Goal: Transaction & Acquisition: Purchase product/service

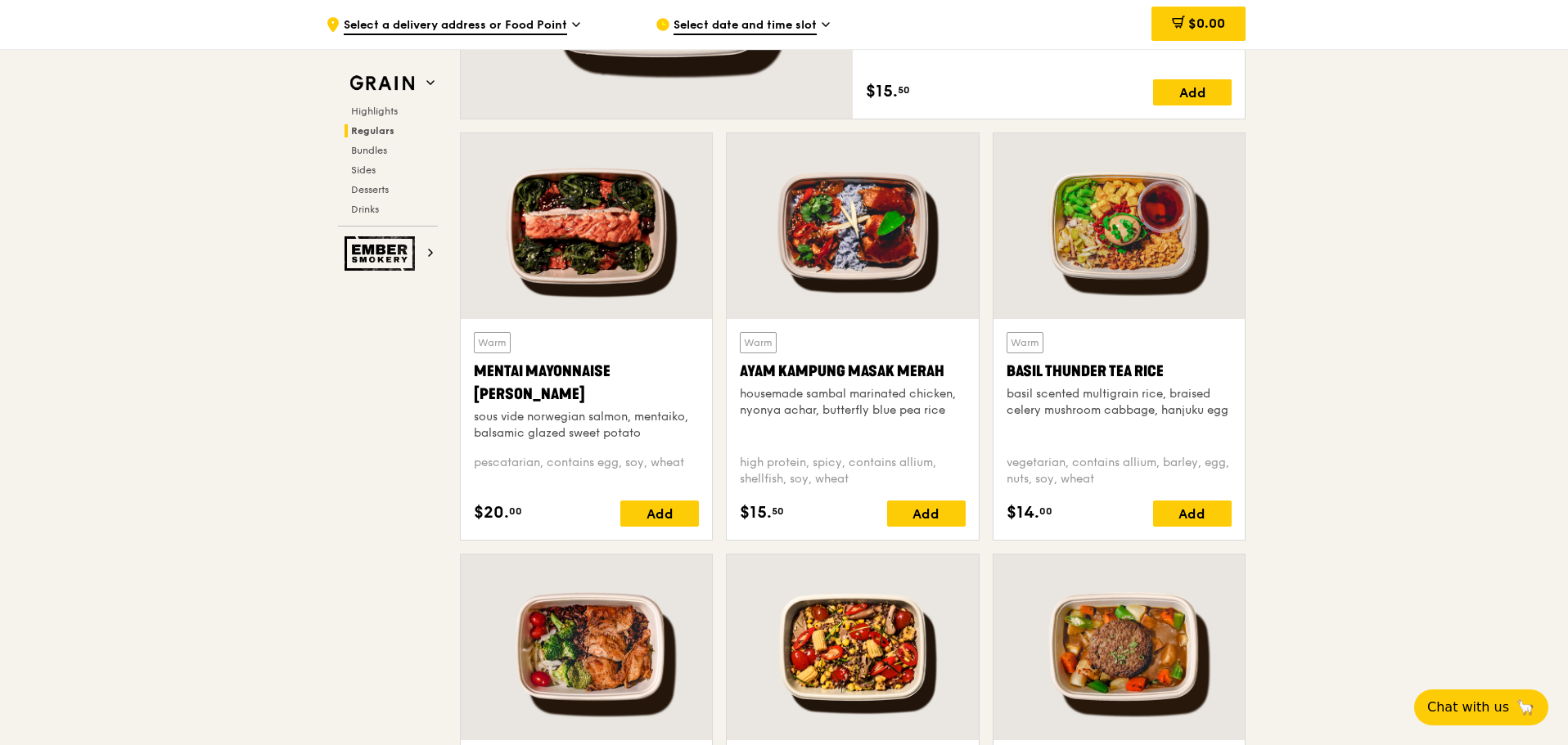
scroll to position [1308, 0]
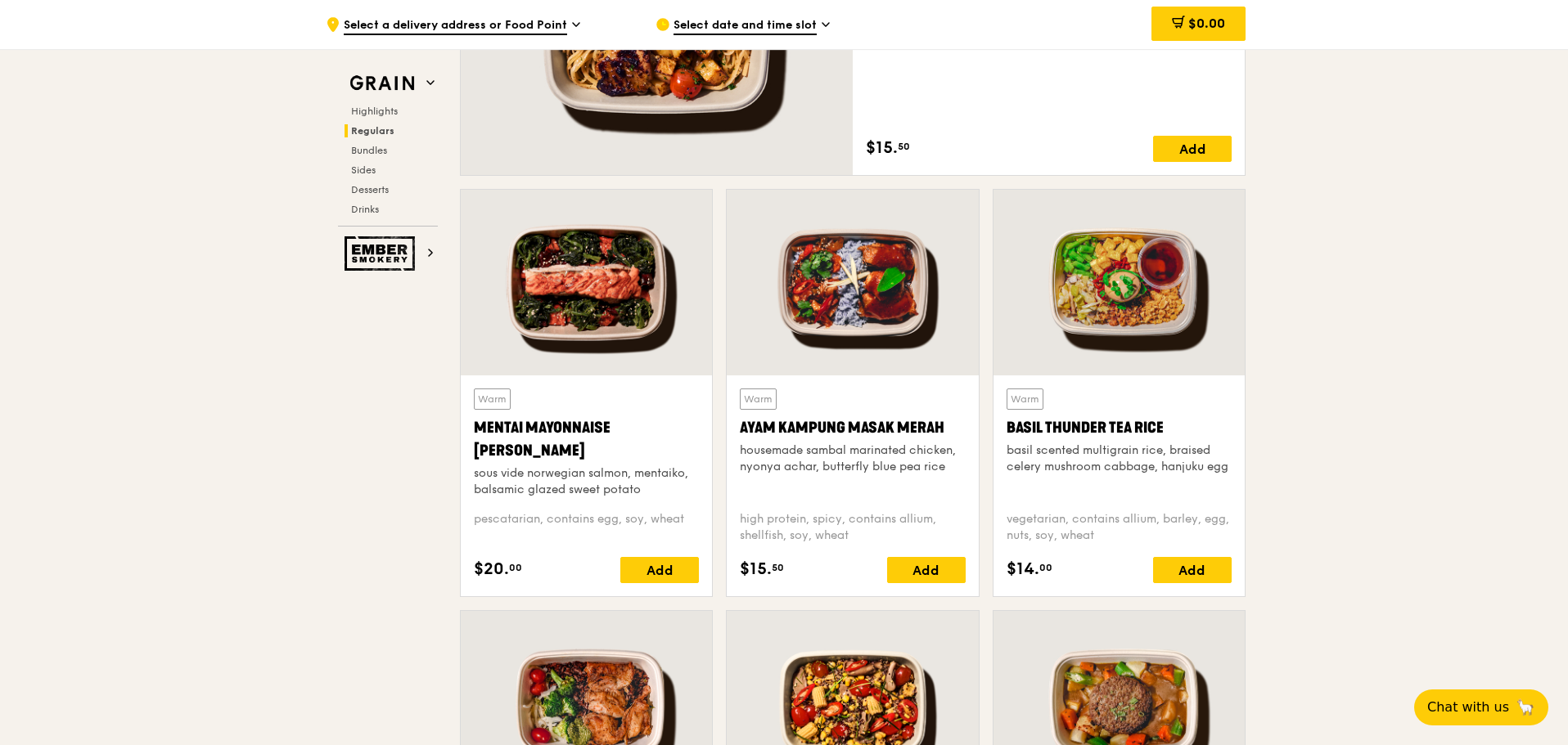
drag, startPoint x: 1004, startPoint y: 433, endPoint x: 1167, endPoint y: 437, distance: 163.0
click at [1167, 437] on div "Warm Basil Thunder Tea [PERSON_NAME] scented multigrain rice, braised celery mu…" at bounding box center [1118, 486] width 251 height 221
copy div "Basil Thunder Tea Rice"
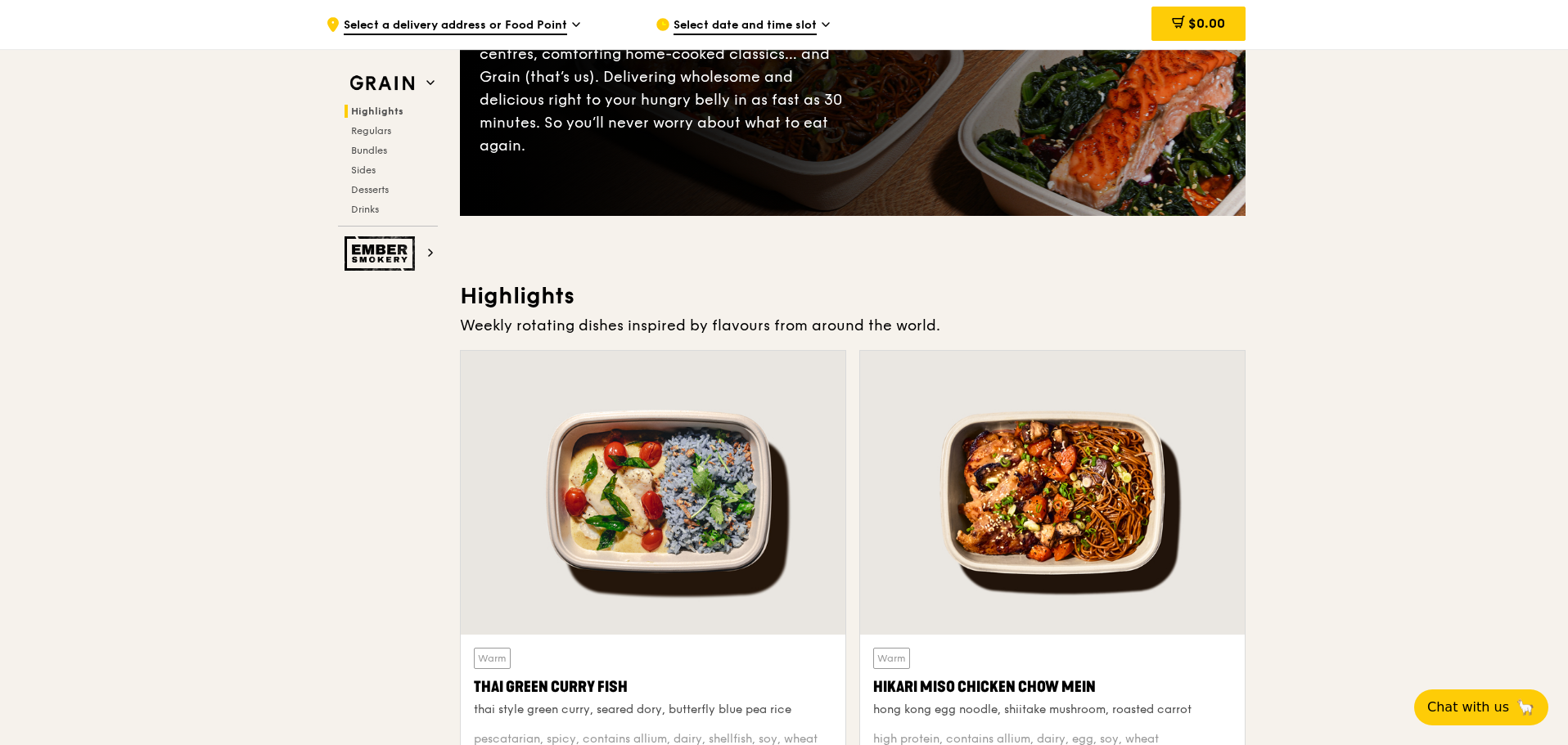
scroll to position [491, 0]
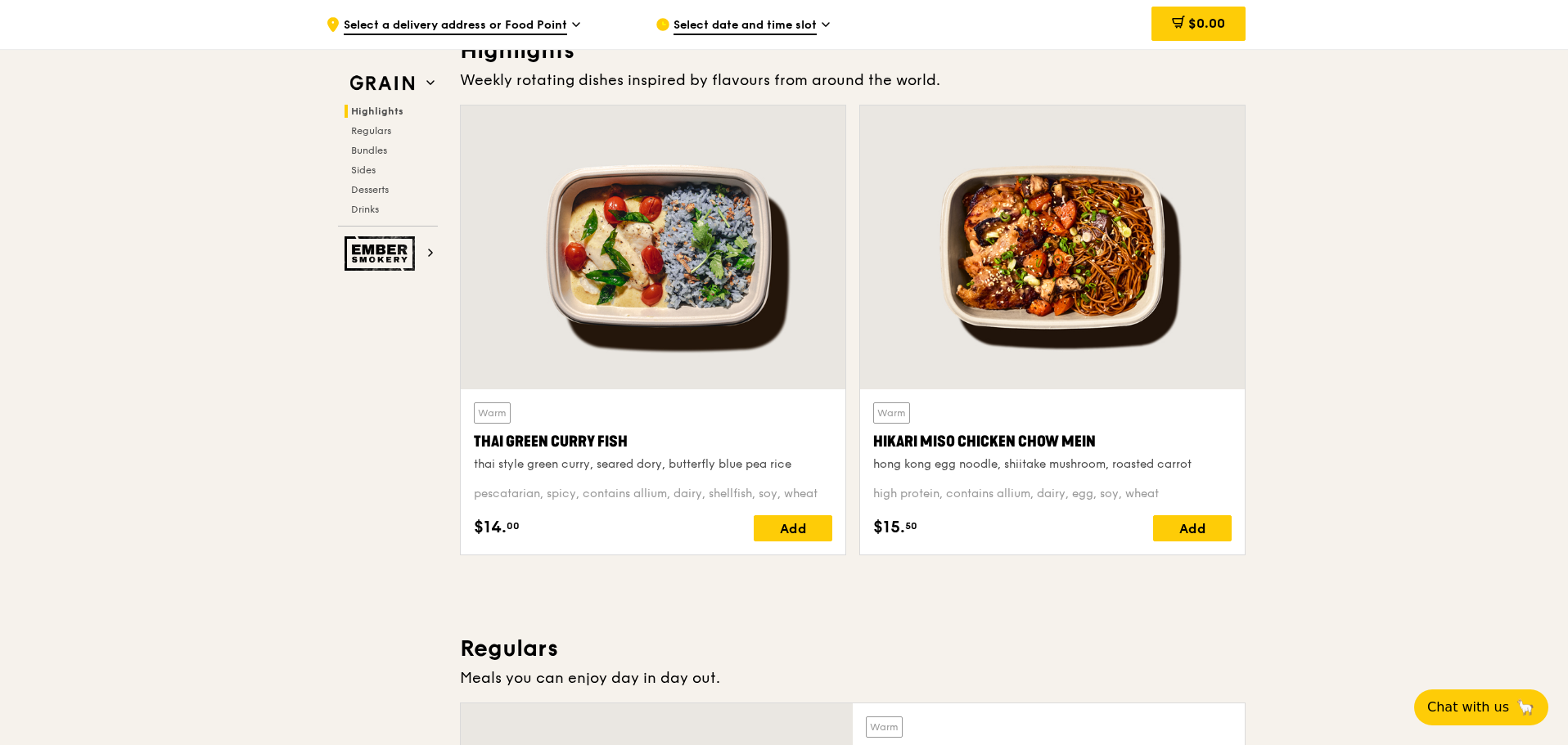
drag, startPoint x: 475, startPoint y: 440, endPoint x: 630, endPoint y: 439, distance: 155.0
click at [630, 439] on div "Thai Green Curry Fish" at bounding box center [653, 442] width 359 height 23
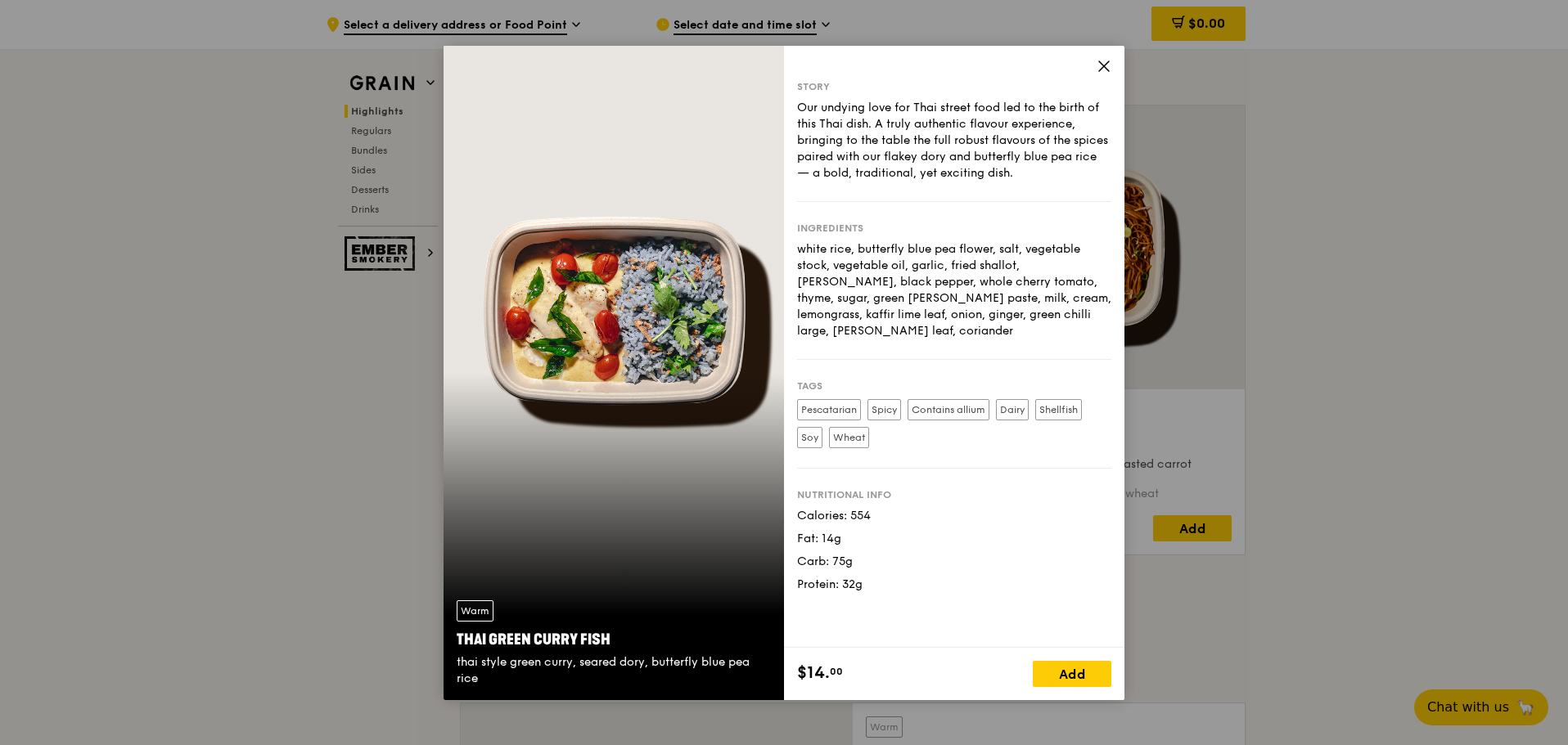
copy div "Thai Green Curry Fish"
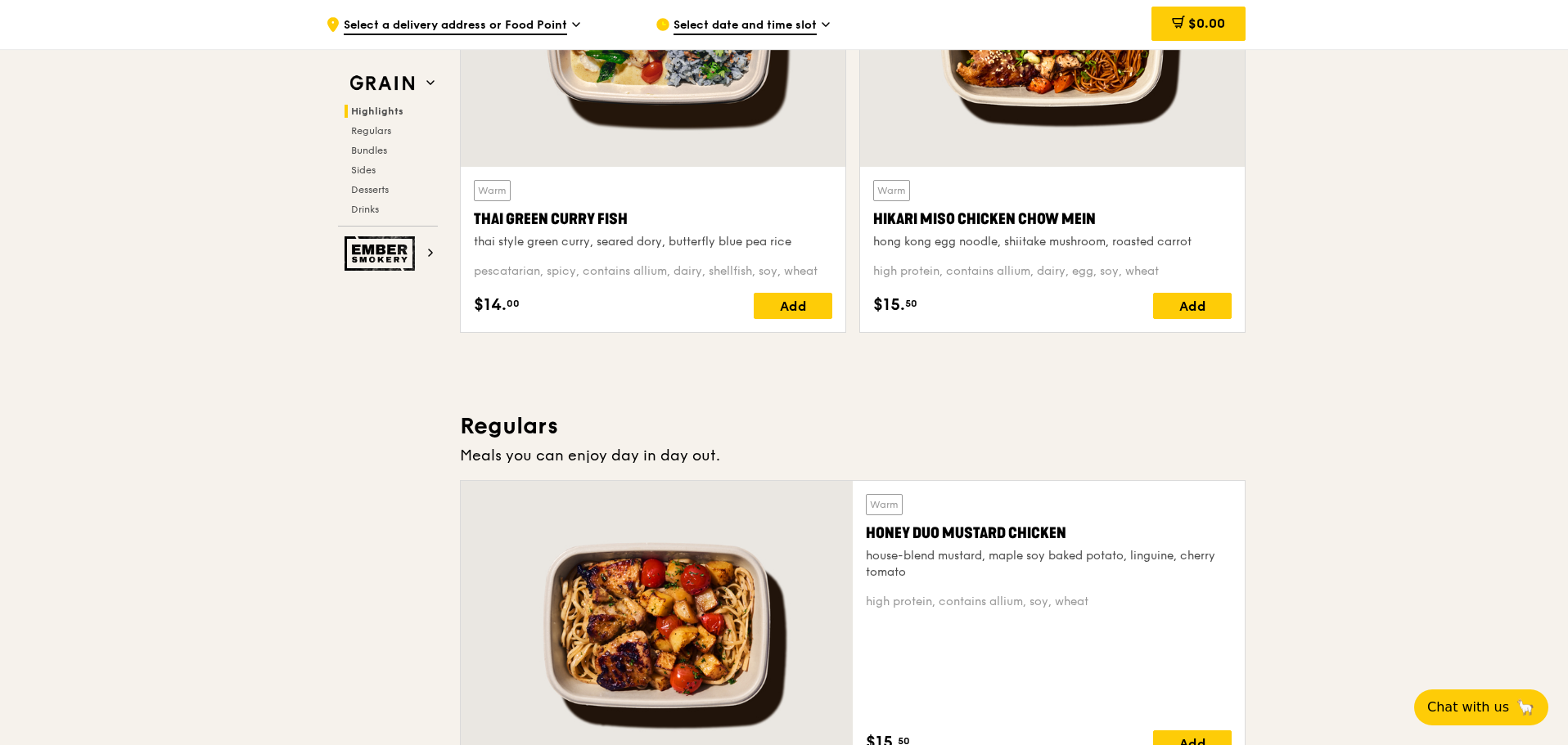
scroll to position [572, 0]
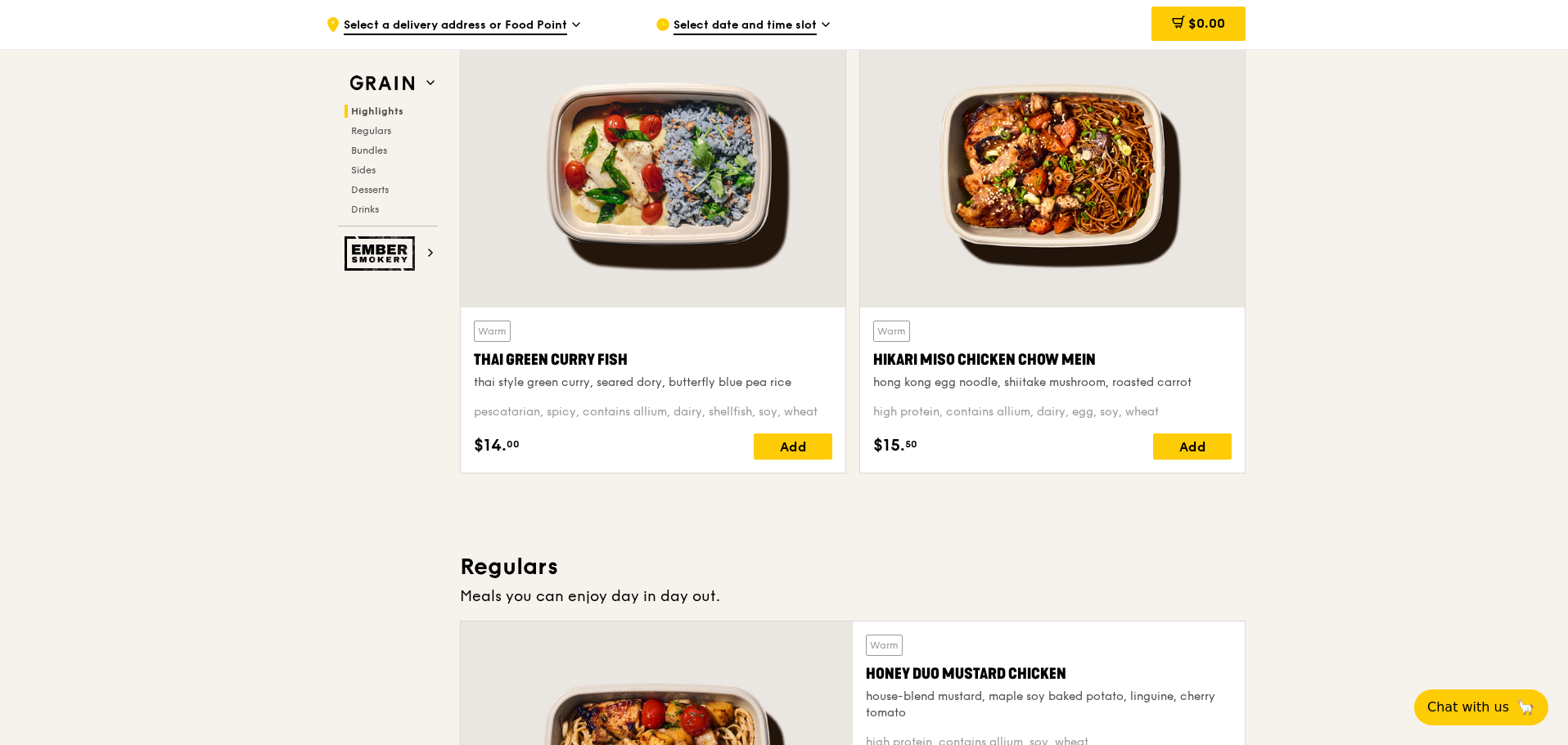
drag, startPoint x: 645, startPoint y: 358, endPoint x: 471, endPoint y: 356, distance: 174.0
click at [471, 356] on div "Warm Thai Green [PERSON_NAME] Fish thai style green [PERSON_NAME], seared dory,…" at bounding box center [653, 391] width 385 height 165
copy div "Thai Green Curry Fish"
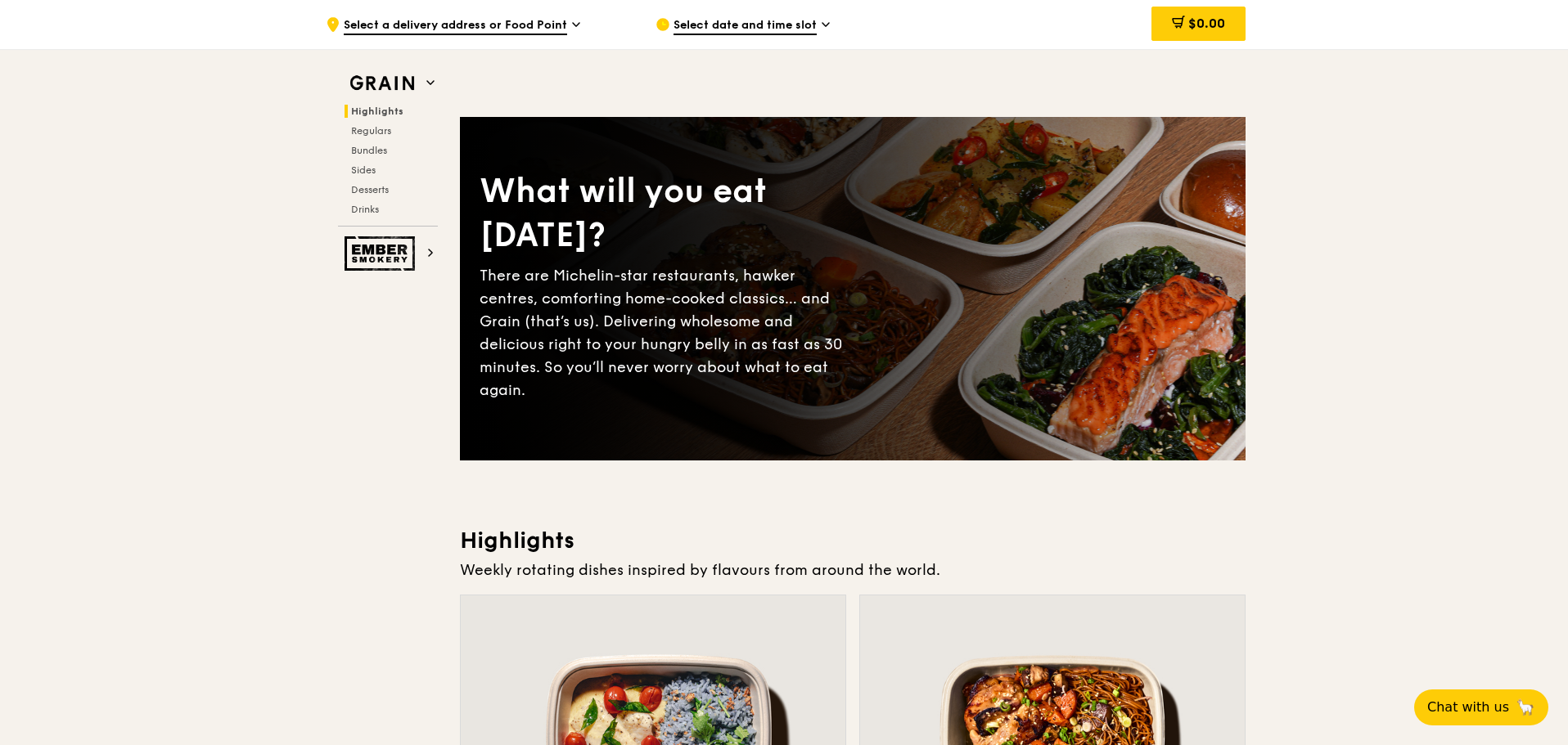
scroll to position [0, 0]
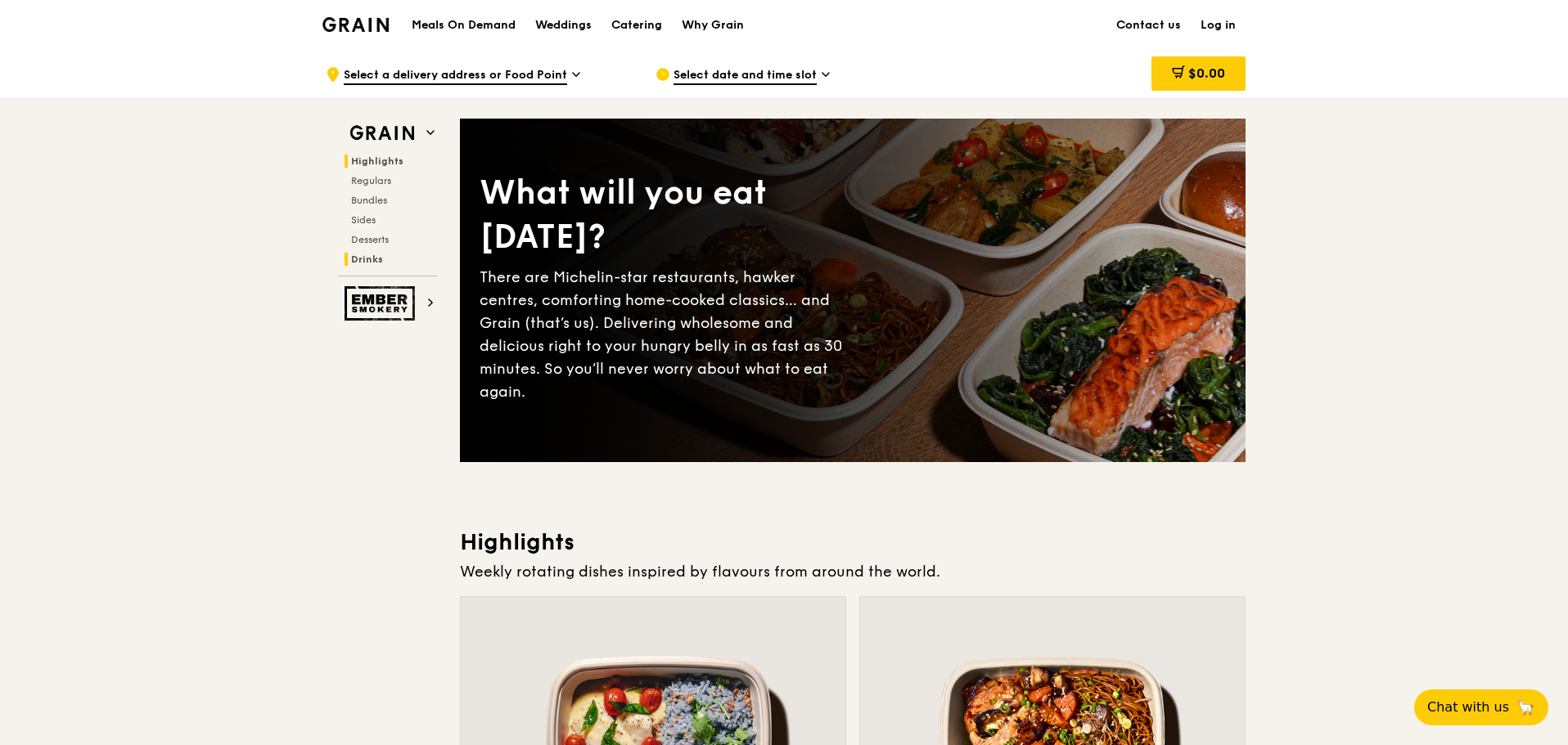
click at [364, 257] on span "Drinks" at bounding box center [367, 260] width 32 height 11
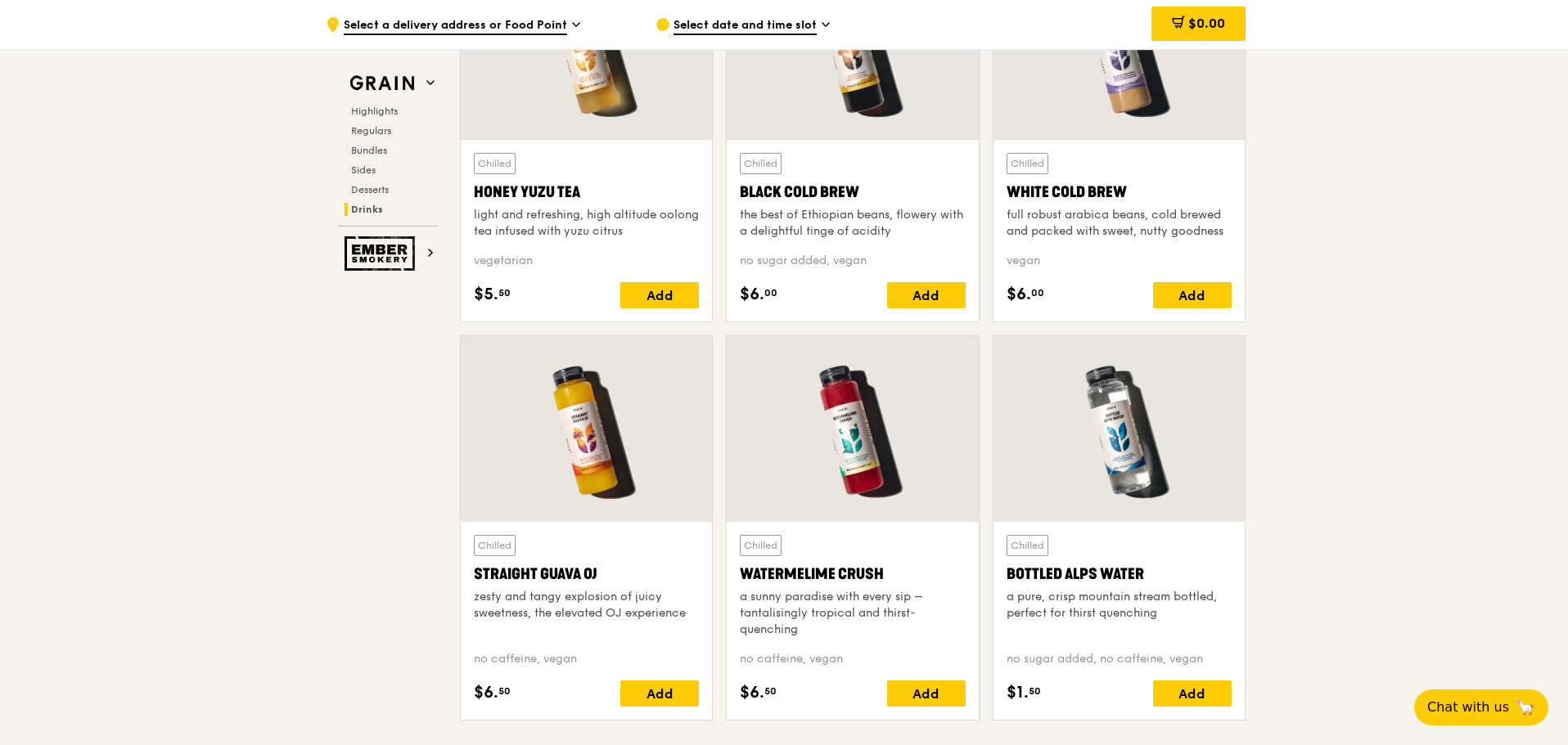
scroll to position [6298, 0]
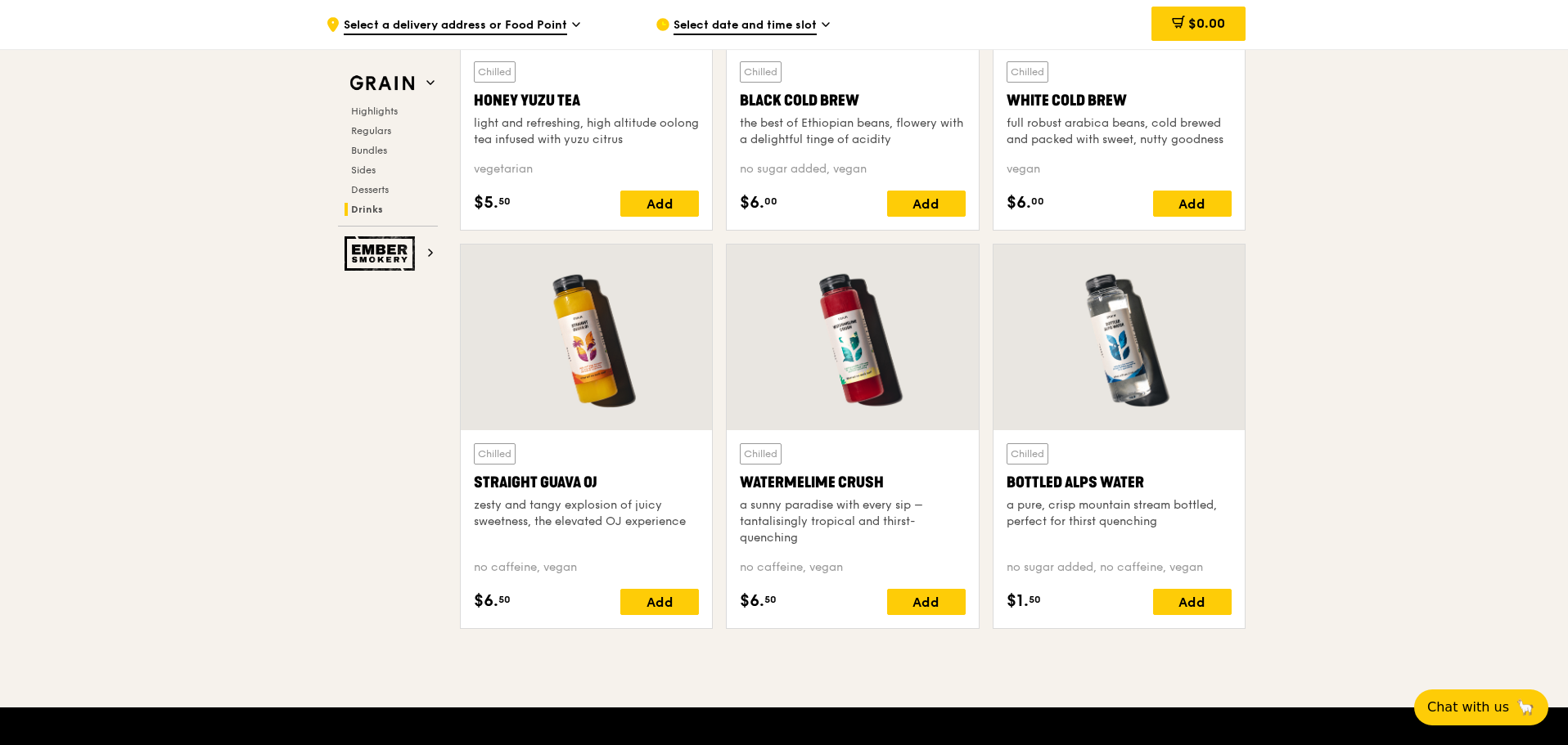
drag, startPoint x: 743, startPoint y: 485, endPoint x: 897, endPoint y: 485, distance: 154.0
click at [897, 485] on div "Watermelime Crush" at bounding box center [852, 483] width 225 height 23
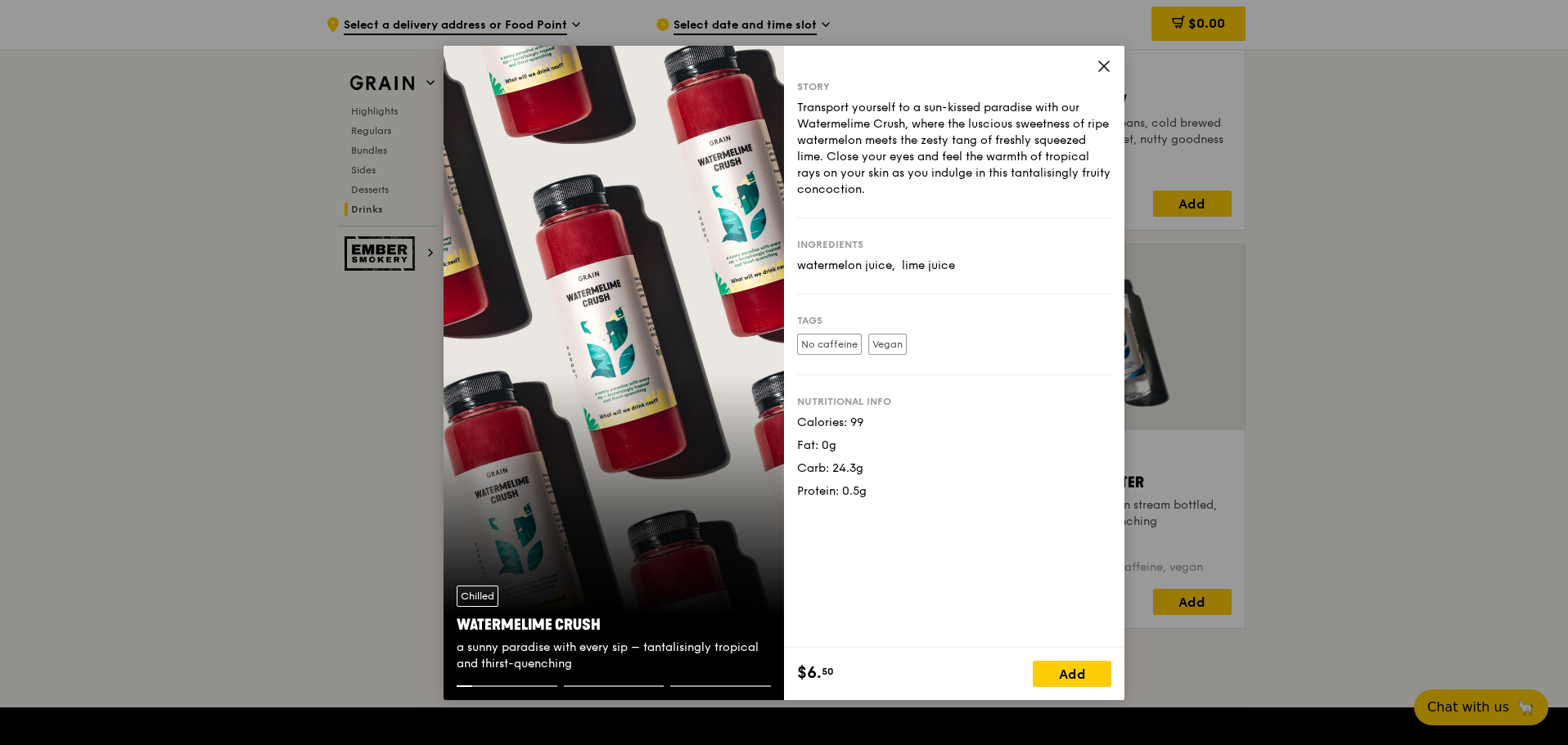
copy div "Watermelime Crush"
